Goal: Transaction & Acquisition: Purchase product/service

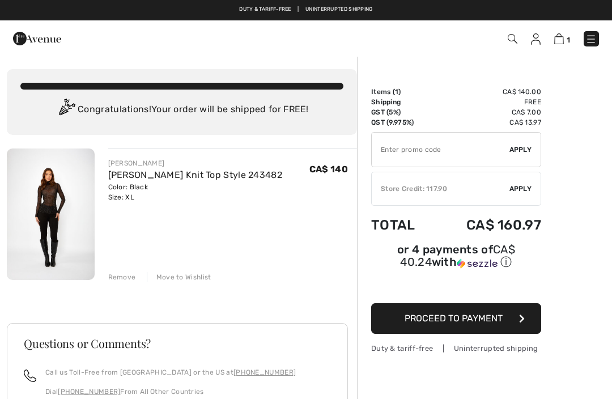
click at [516, 188] on span "Apply" at bounding box center [521, 189] width 23 height 10
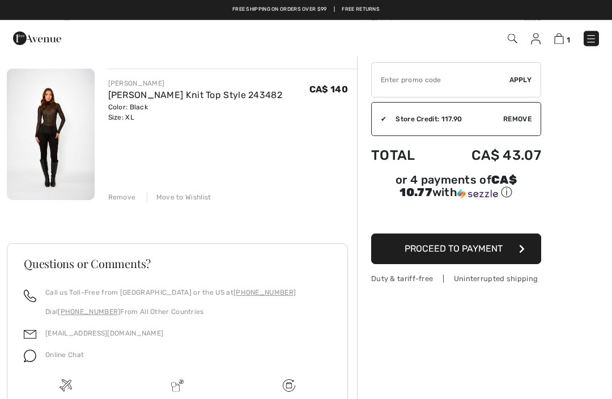
scroll to position [79, 0]
click at [451, 247] on span "Proceed to Payment" at bounding box center [454, 249] width 98 height 11
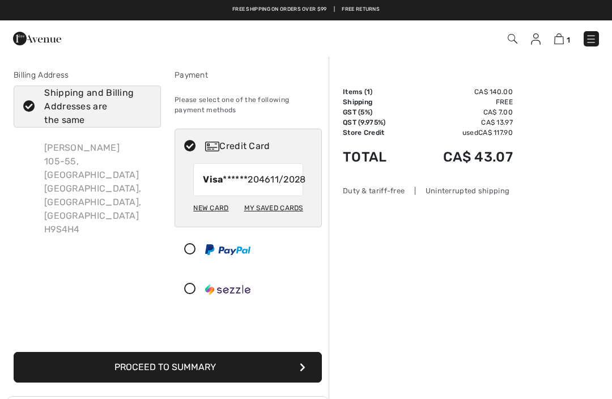
click at [243, 183] on span "Visa ******2046" at bounding box center [236, 180] width 67 height 14
click at [270, 218] on div "My Saved Cards" at bounding box center [273, 207] width 59 height 19
radio input "true"
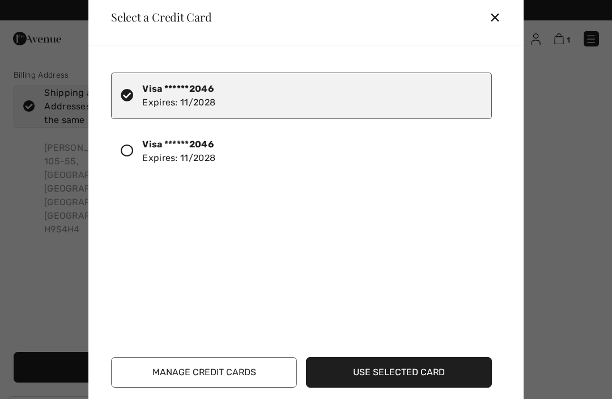
click at [387, 368] on button "Use Selected Card" at bounding box center [399, 372] width 186 height 31
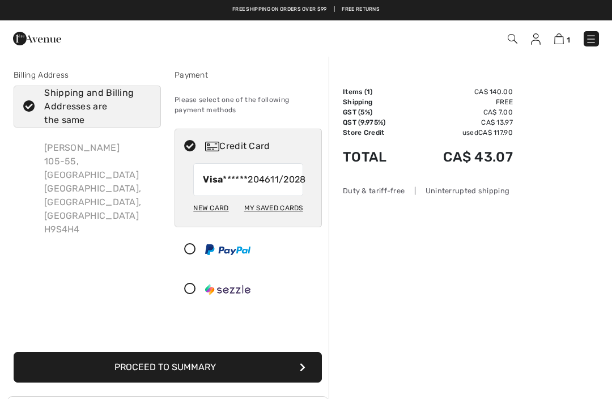
click at [170, 375] on button "Proceed to Summary" at bounding box center [168, 367] width 308 height 31
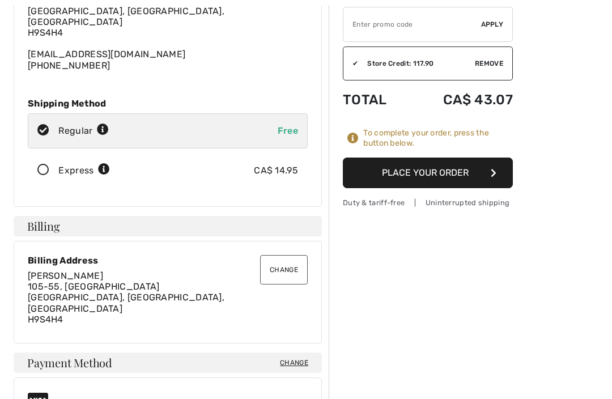
scroll to position [143, 0]
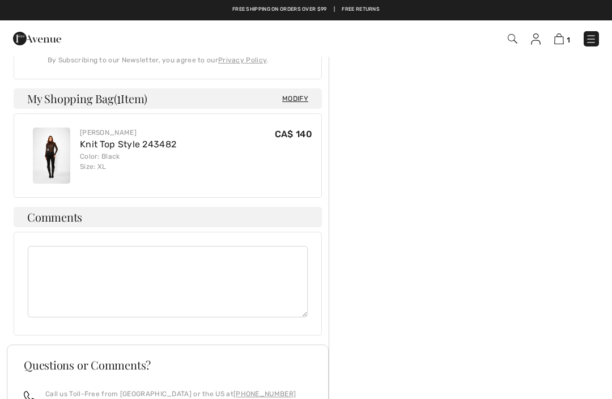
click at [47, 246] on textarea at bounding box center [168, 281] width 280 height 71
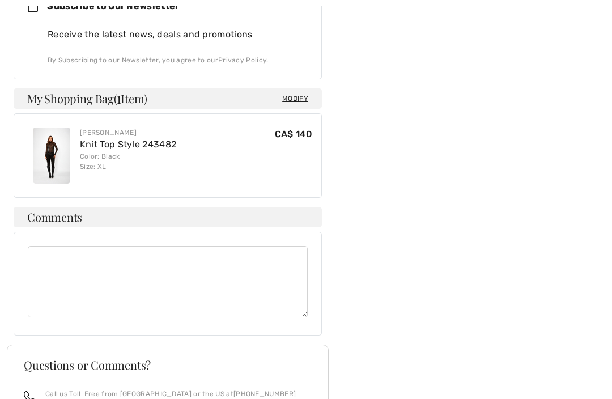
scroll to position [618, 0]
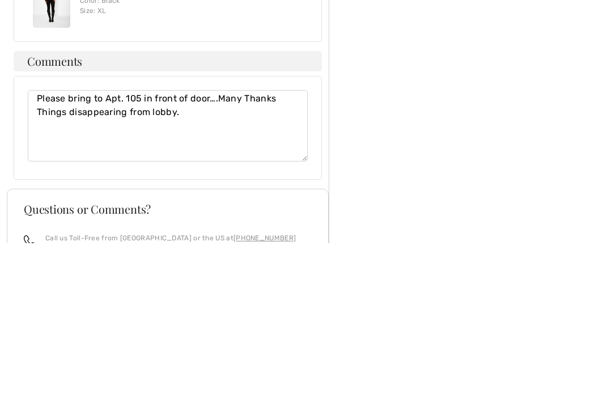
click at [41, 232] on div "Please bring to Apt. 105 in front of door….Many Thanks Things disappearing from…" at bounding box center [168, 284] width 308 height 104
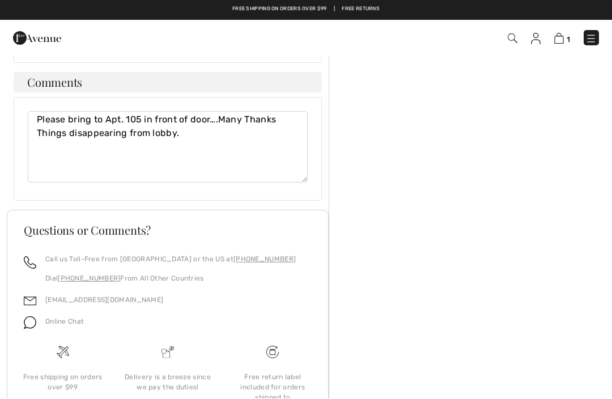
click at [37, 73] on div "Comments Please bring to Apt. 105 in front of door….Many Thanks Things disappea…" at bounding box center [168, 137] width 322 height 129
click at [32, 112] on textarea "Please bring to Apt. 105 in front of door….Many Thanks Things disappearing from…" at bounding box center [168, 147] width 280 height 71
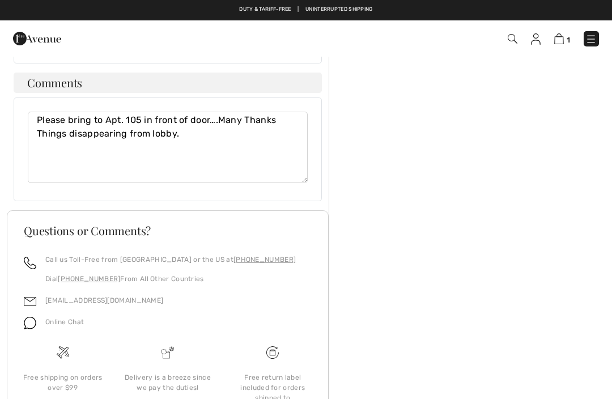
click at [48, 112] on textarea "Please bring to Apt. 105 in front of door….Many Thanks Things disappearing from…" at bounding box center [168, 147] width 280 height 71
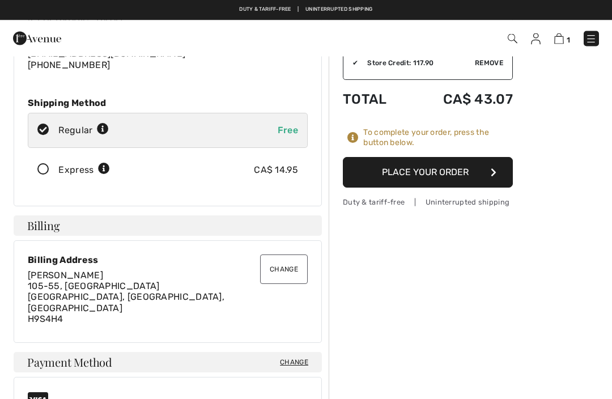
scroll to position [83, 0]
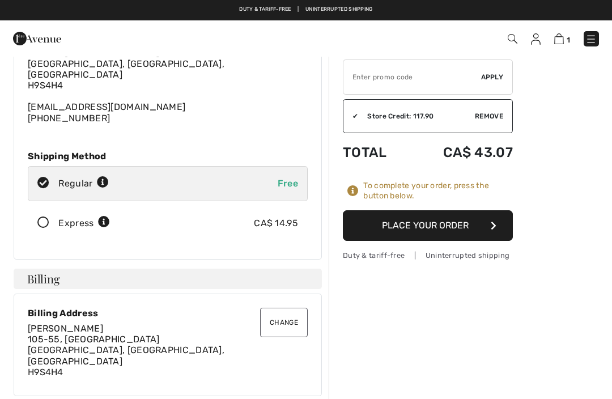
type textarea "Code to get in 02942 Please bring to Apt. 105 in front of door….Many Thanks Thi…"
click at [419, 224] on button "Place Your Order" at bounding box center [428, 225] width 170 height 31
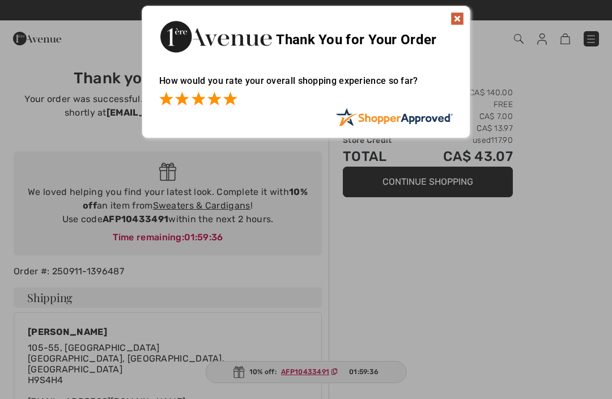
click at [236, 99] on span at bounding box center [230, 99] width 14 height 14
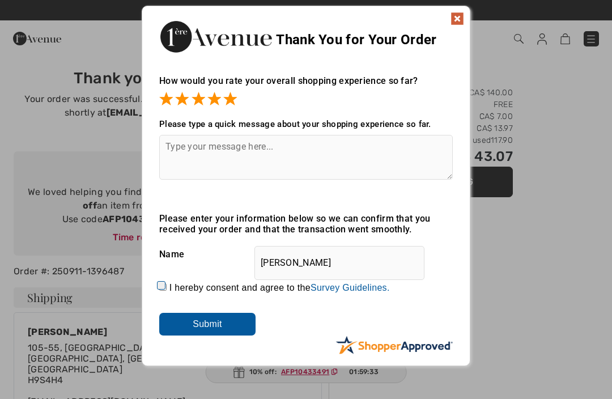
click at [169, 145] on textarea at bounding box center [306, 157] width 294 height 45
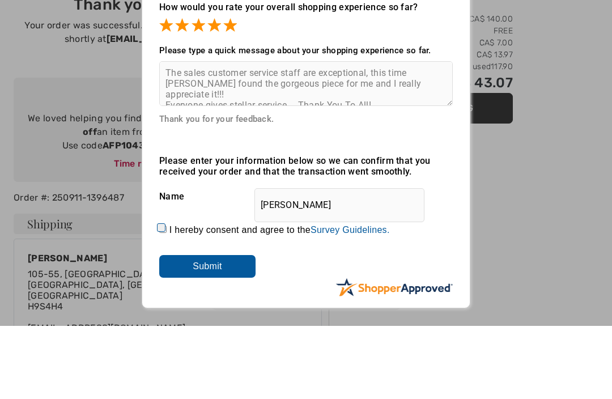
scroll to position [74, 0]
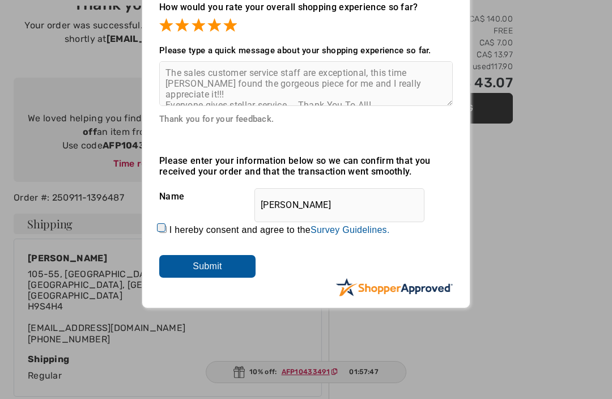
type textarea "The sales customer service staff are exceptional, this time Maria found the gor…"
click at [166, 232] on input "I hereby consent and agree to the By submitting a review, you grant permission …" at bounding box center [162, 229] width 7 height 7
checkbox input "true"
click at [202, 269] on input "Submit" at bounding box center [207, 266] width 96 height 23
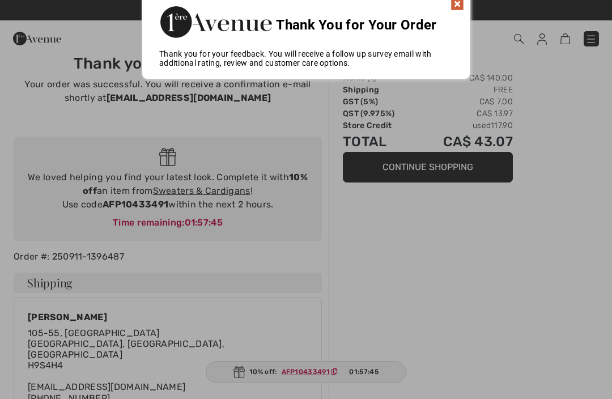
scroll to position [0, 0]
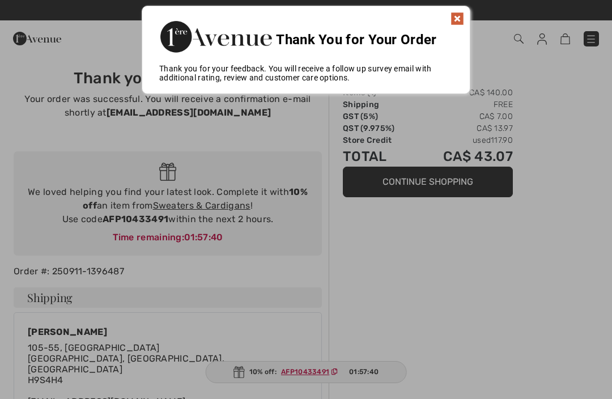
click at [451, 26] on div "Thank You for Your Order" at bounding box center [306, 35] width 328 height 58
click at [449, 29] on div "Thank You for Your Order" at bounding box center [306, 35] width 328 height 58
click at [453, 23] on img at bounding box center [458, 19] width 14 height 14
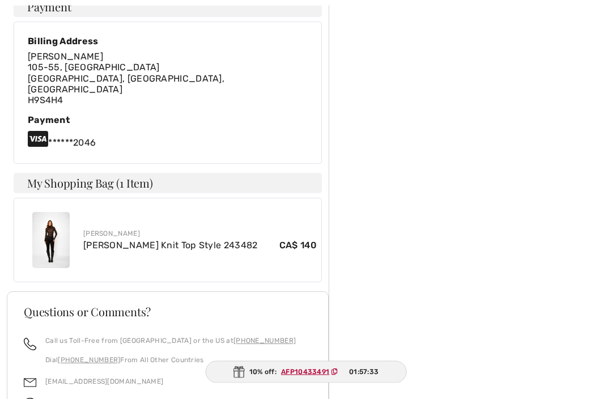
scroll to position [477, 0]
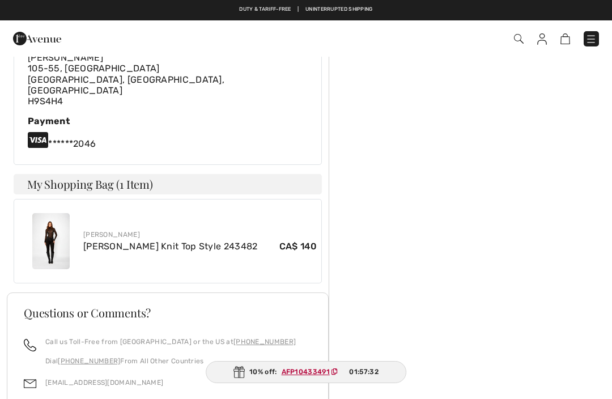
click at [60, 215] on img at bounding box center [50, 241] width 37 height 56
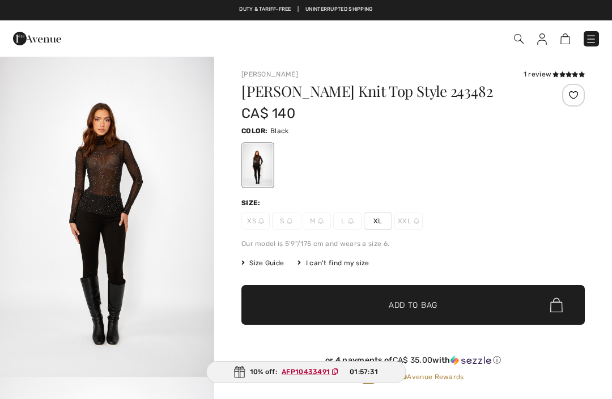
checkbox input "true"
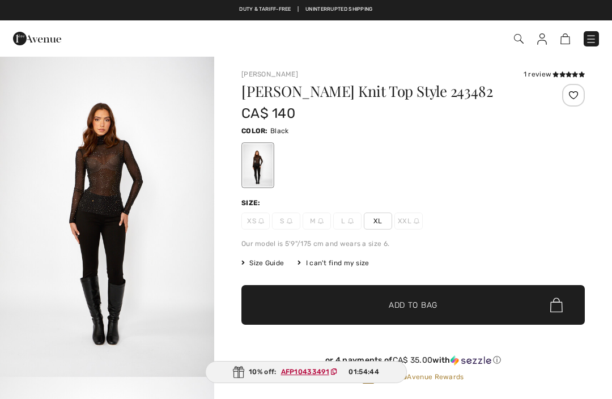
checkbox input "true"
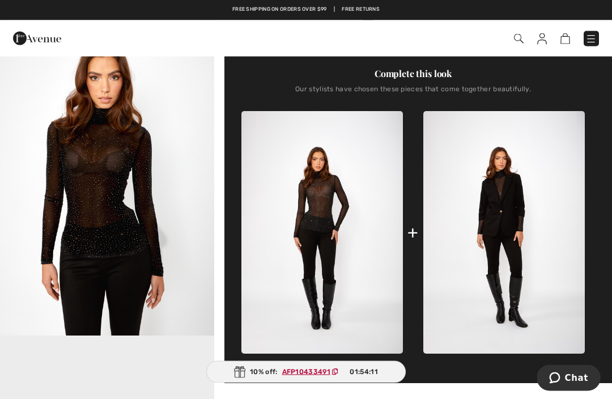
scroll to position [328, 0]
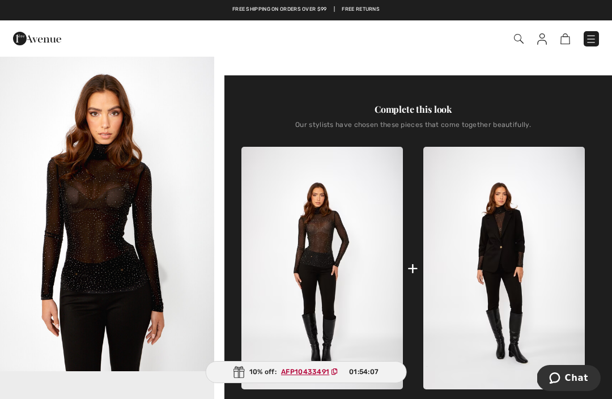
click at [91, 227] on img "2 / 4" at bounding box center [107, 209] width 214 height 321
